Goal: Information Seeking & Learning: Learn about a topic

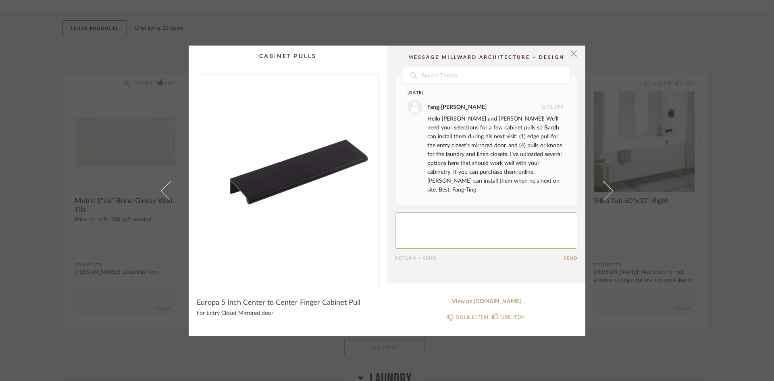
drag, startPoint x: 160, startPoint y: 268, endPoint x: 154, endPoint y: 268, distance: 6.0
click at [160, 268] on link at bounding box center [166, 191] width 22 height 290
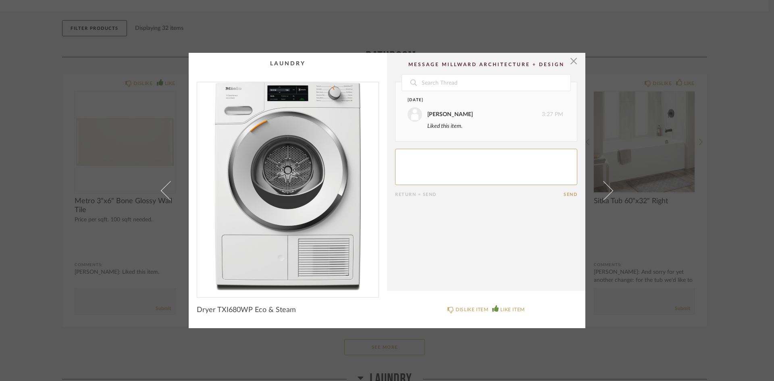
click at [32, 233] on div "× Date [DATE] [PERSON_NAME] 3:27 PM Liked this item. Return = Send Send Dryer T…" at bounding box center [387, 190] width 774 height 381
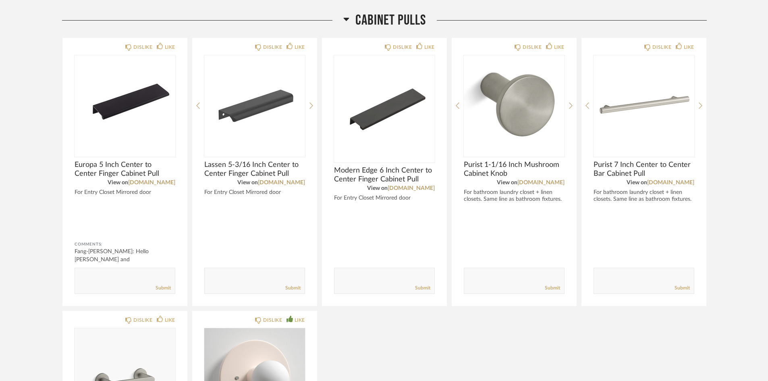
scroll to position [739, 0]
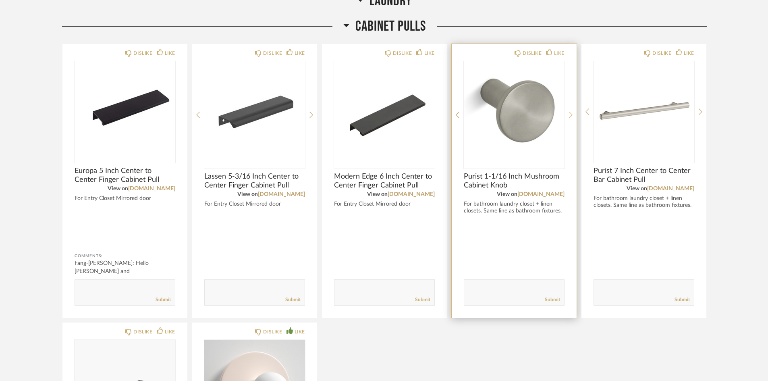
click at [572, 113] on icon at bounding box center [571, 114] width 4 height 7
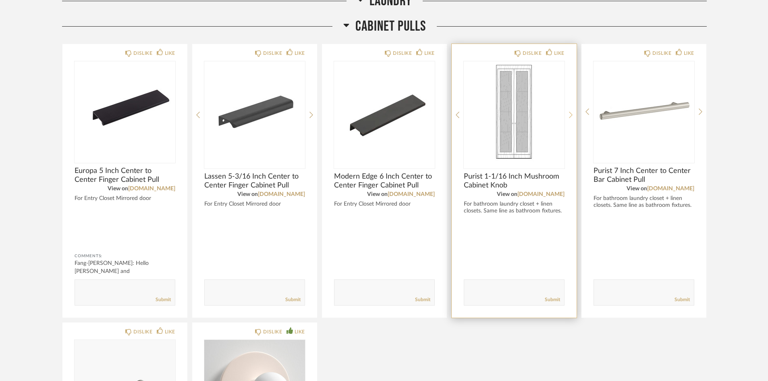
click at [572, 113] on icon at bounding box center [571, 114] width 4 height 7
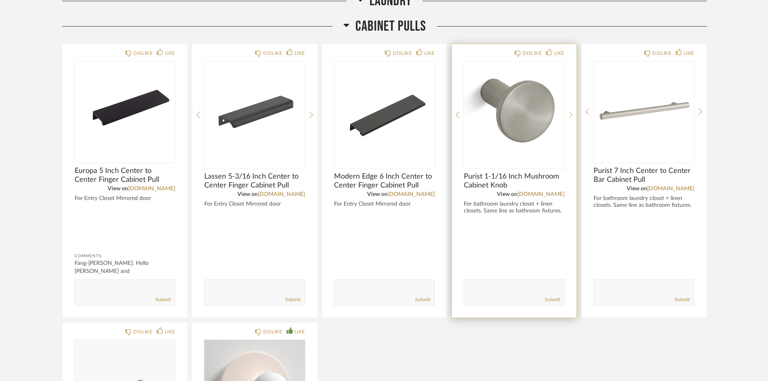
click at [572, 113] on icon at bounding box center [571, 114] width 4 height 7
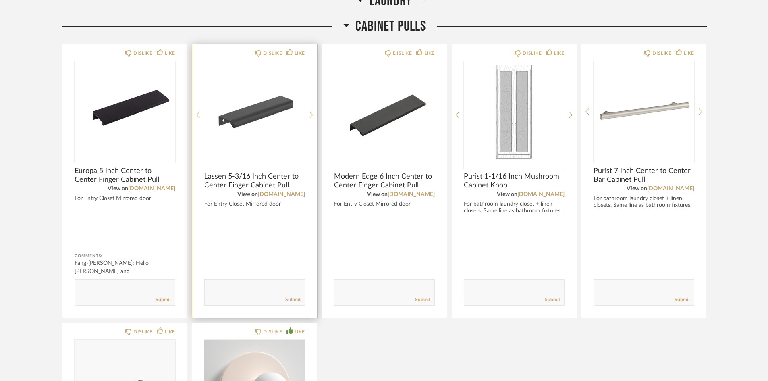
click at [310, 114] on icon at bounding box center [312, 114] width 4 height 7
click at [239, 94] on img "1" at bounding box center [254, 111] width 101 height 101
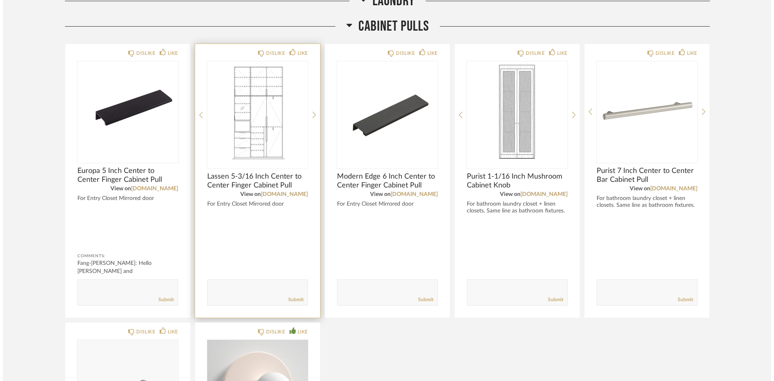
scroll to position [0, 0]
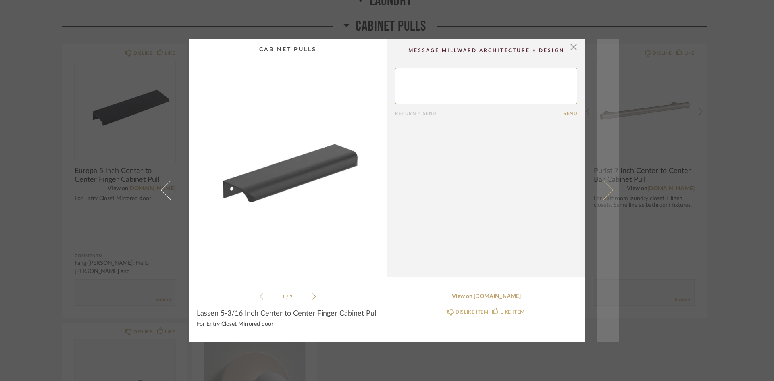
click at [605, 184] on link at bounding box center [609, 191] width 22 height 304
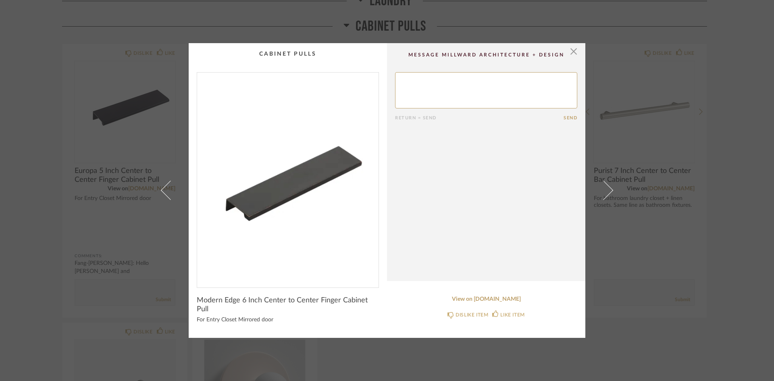
click at [605, 184] on link at bounding box center [609, 190] width 22 height 295
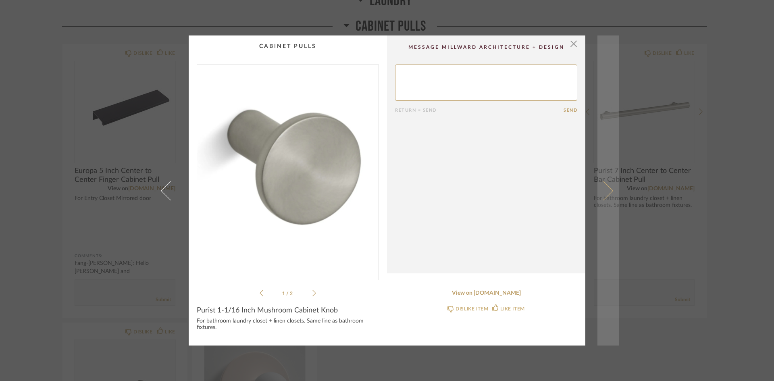
click at [600, 182] on span at bounding box center [603, 190] width 19 height 19
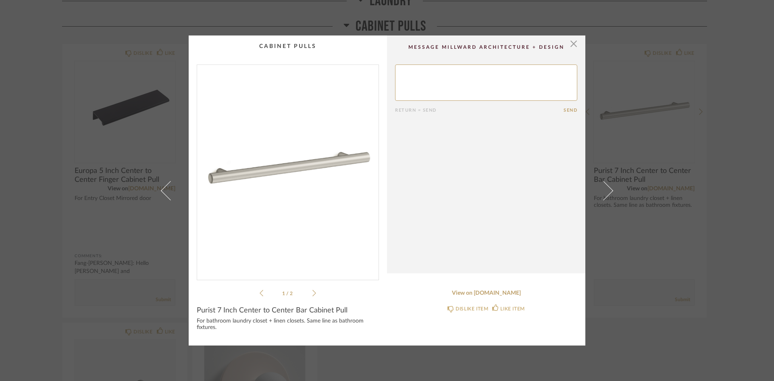
click at [600, 182] on span at bounding box center [603, 190] width 19 height 19
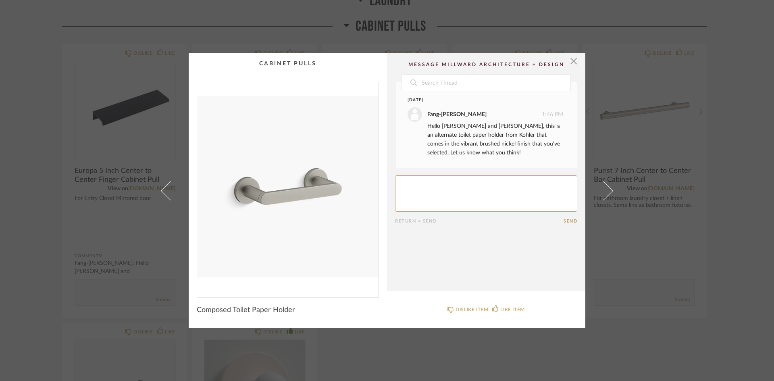
click at [140, 112] on div "× Date [DATE] Fang-[PERSON_NAME] 1:46 PM Hello [PERSON_NAME] and [PERSON_NAME],…" at bounding box center [387, 190] width 774 height 381
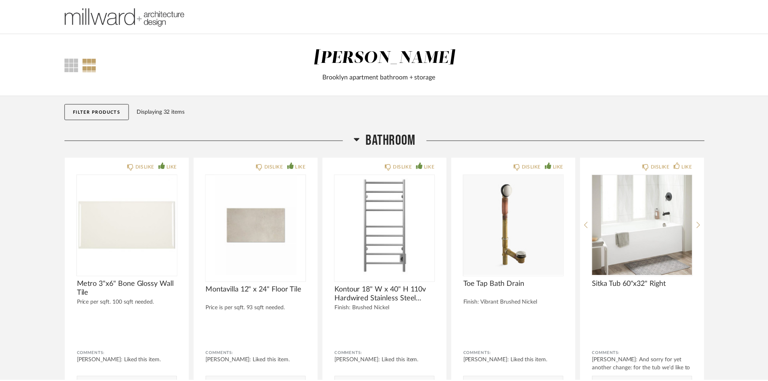
scroll to position [739, 0]
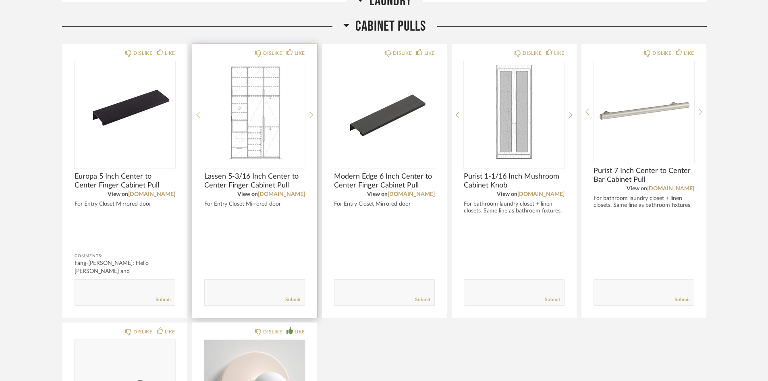
click at [259, 126] on img "1" at bounding box center [254, 111] width 101 height 101
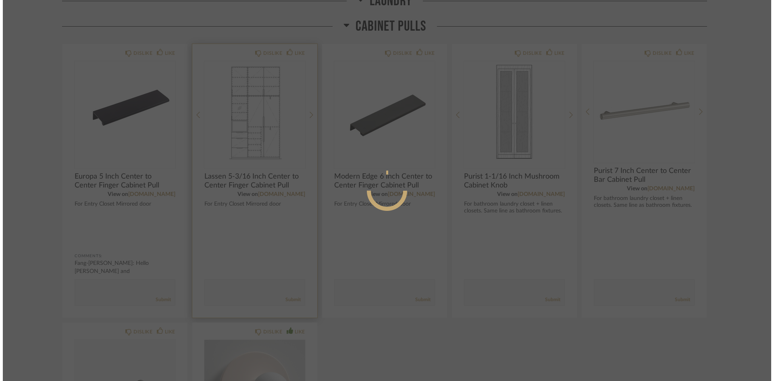
scroll to position [0, 0]
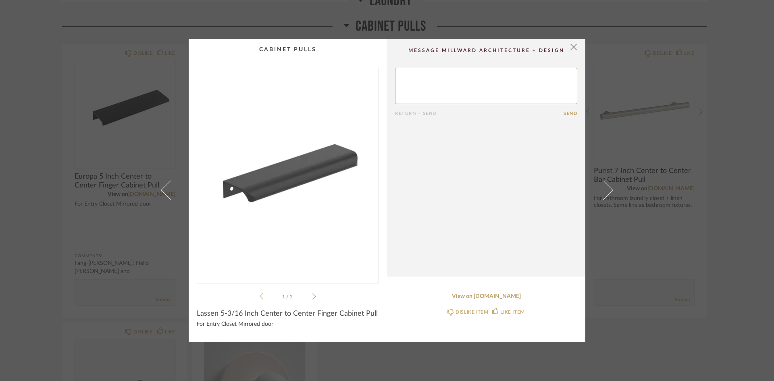
click at [312, 296] on icon at bounding box center [314, 296] width 4 height 7
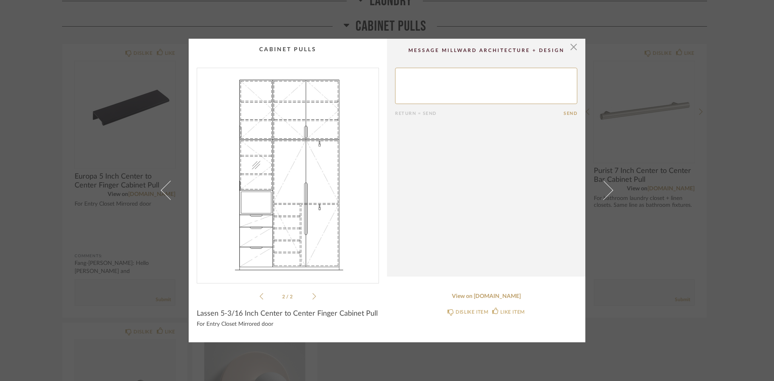
click at [31, 259] on div "× 2 / 2 Return = Send Send Lassen 5-3/16 Inch Center to Center Finger Cabinet P…" at bounding box center [387, 190] width 774 height 381
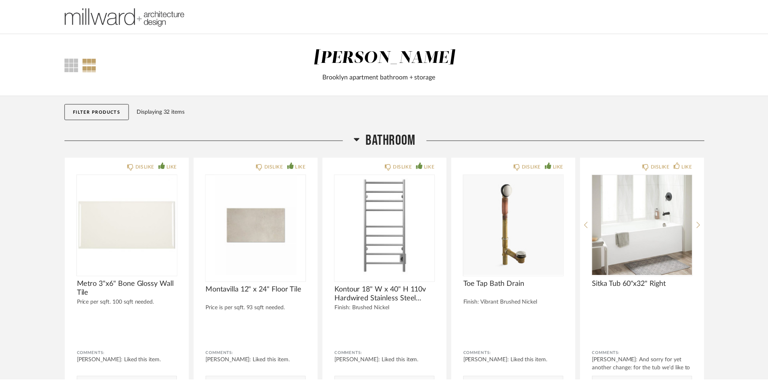
scroll to position [739, 0]
